Goal: Task Accomplishment & Management: Manage account settings

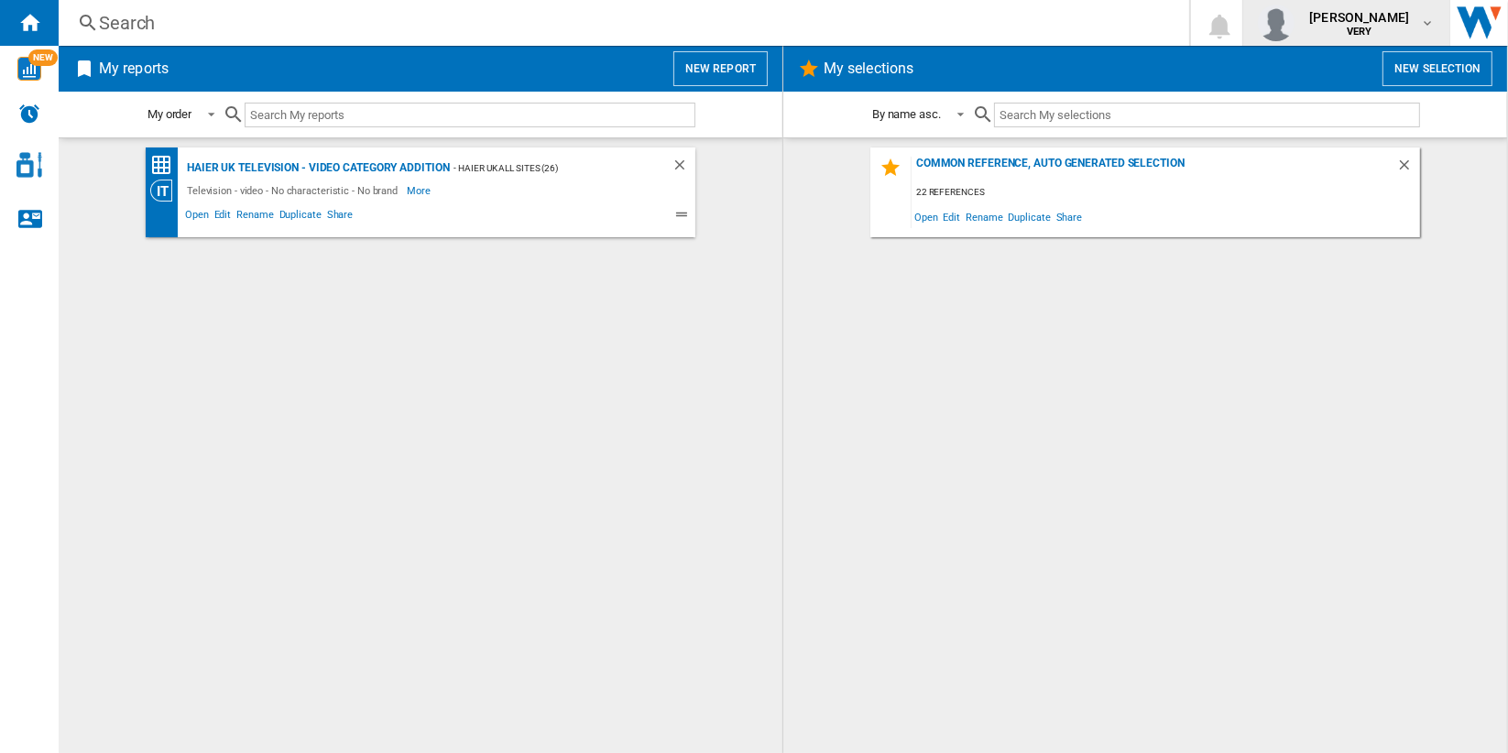
click at [1397, 28] on div "deepak ojha VERY" at bounding box center [1361, 22] width 118 height 29
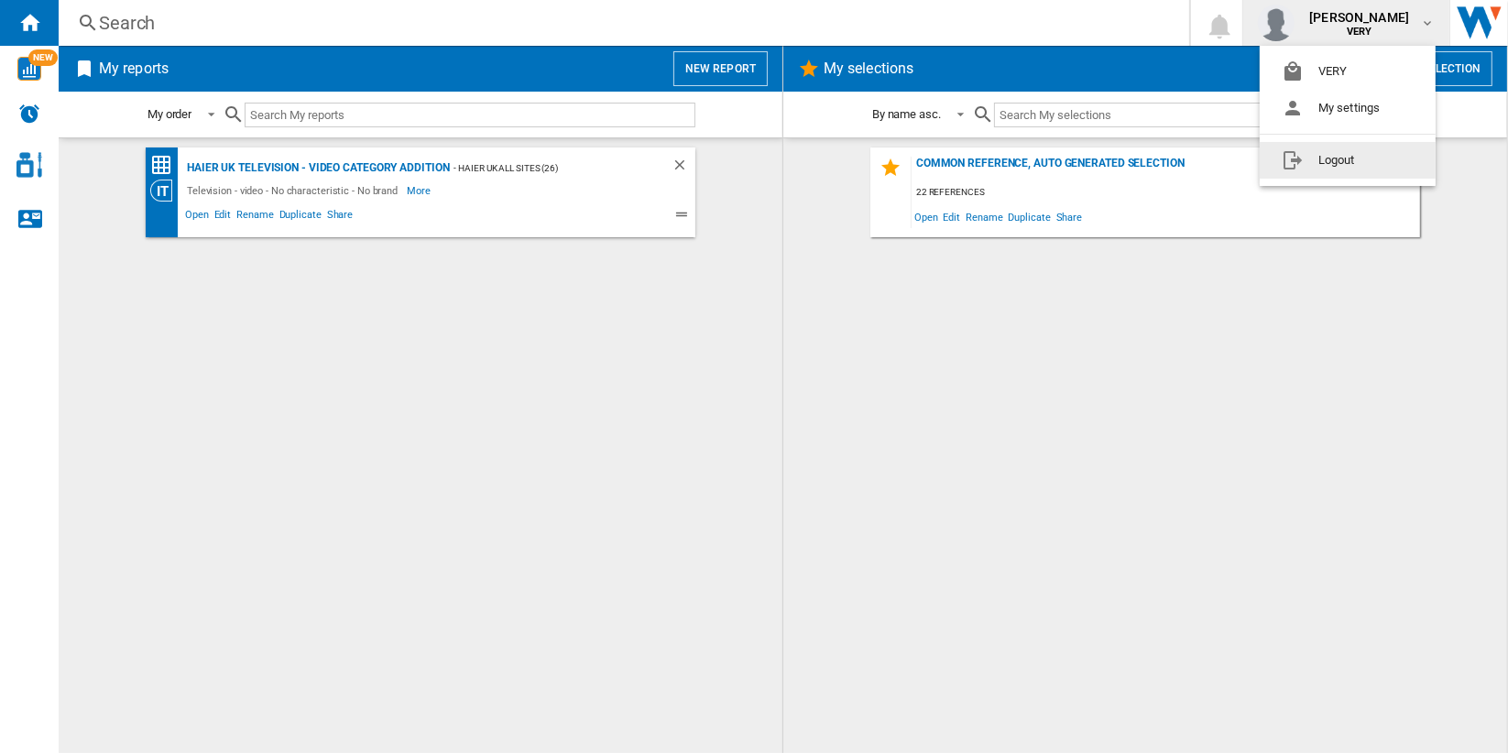
click at [1387, 159] on button "Logout" at bounding box center [1348, 160] width 176 height 37
